Goal: Transaction & Acquisition: Purchase product/service

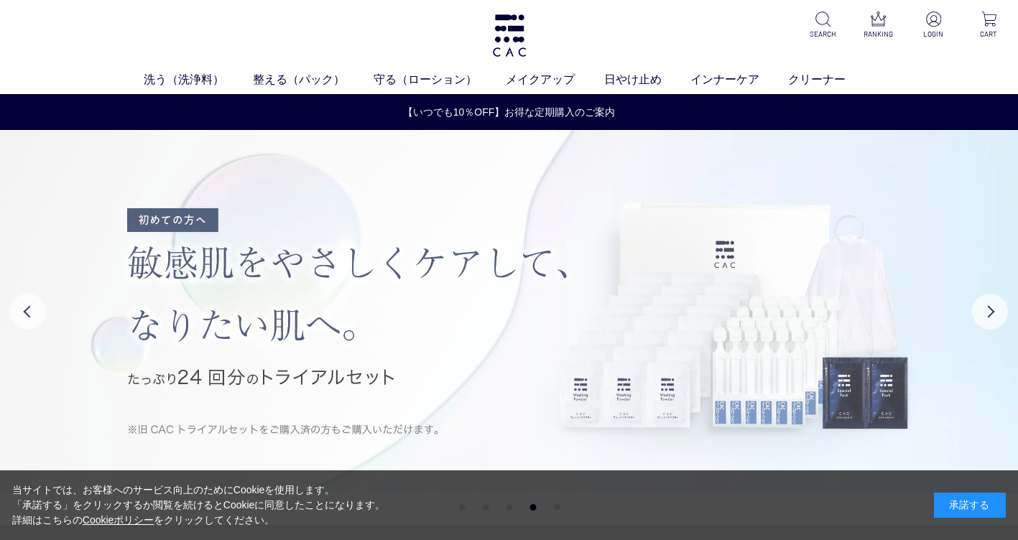
drag, startPoint x: 989, startPoint y: 0, endPoint x: 573, endPoint y: 171, distance: 449.7
click at [573, 171] on img at bounding box center [509, 312] width 1018 height 364
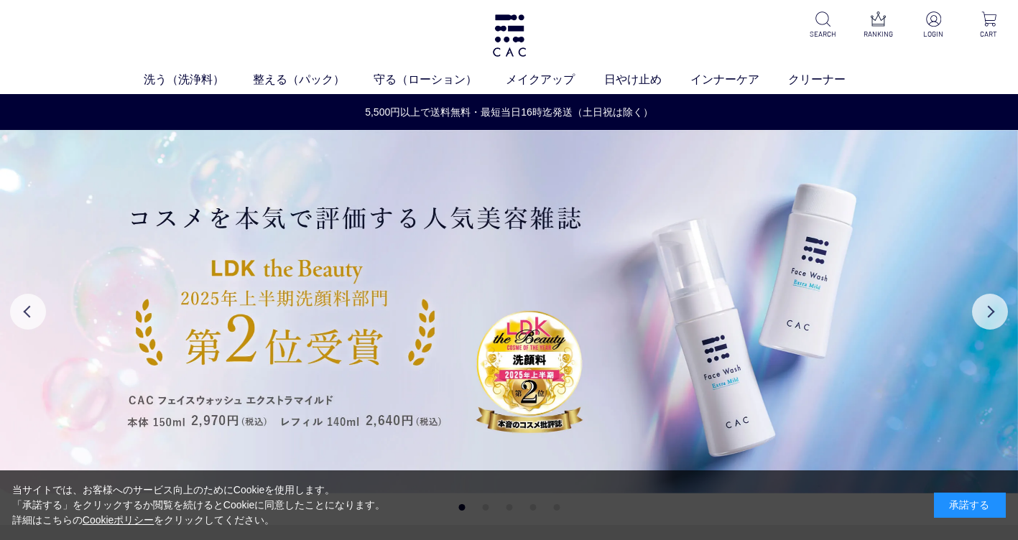
click at [964, 71] on ul "洗う（洗浄料） 液体洗浄料 パウダー洗浄料 泡洗顔料 グッズ 整える（パック） フェイスパック ヘアパック 守る（ローション） 保湿化粧水 柔軟化粧水 美容液…" at bounding box center [509, 82] width 1018 height 23
